Goal: Find specific page/section: Find specific page/section

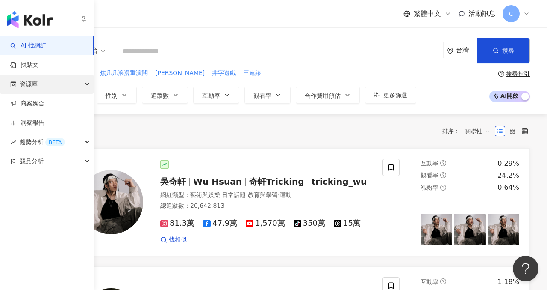
click at [77, 83] on div "資源庫" at bounding box center [47, 83] width 94 height 19
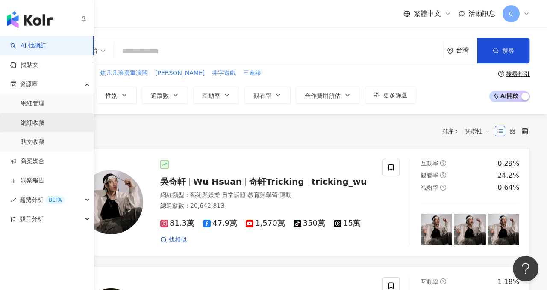
click at [44, 118] on link "網紅收藏" at bounding box center [33, 122] width 24 height 9
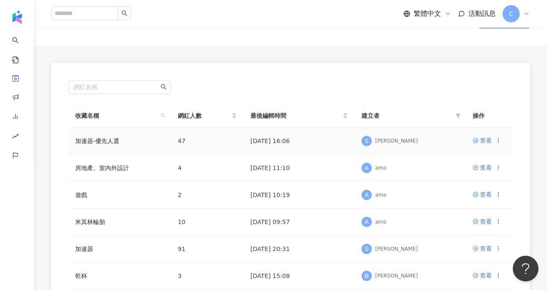
scroll to position [43, 0]
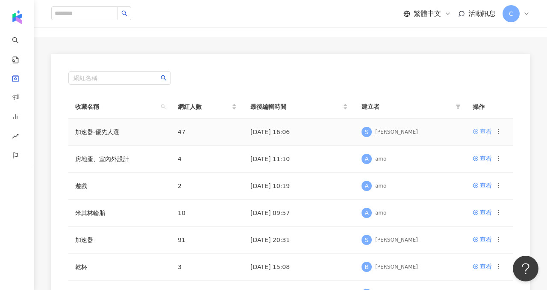
click at [483, 130] on div "查看" at bounding box center [486, 131] width 12 height 9
